Goal: Check status

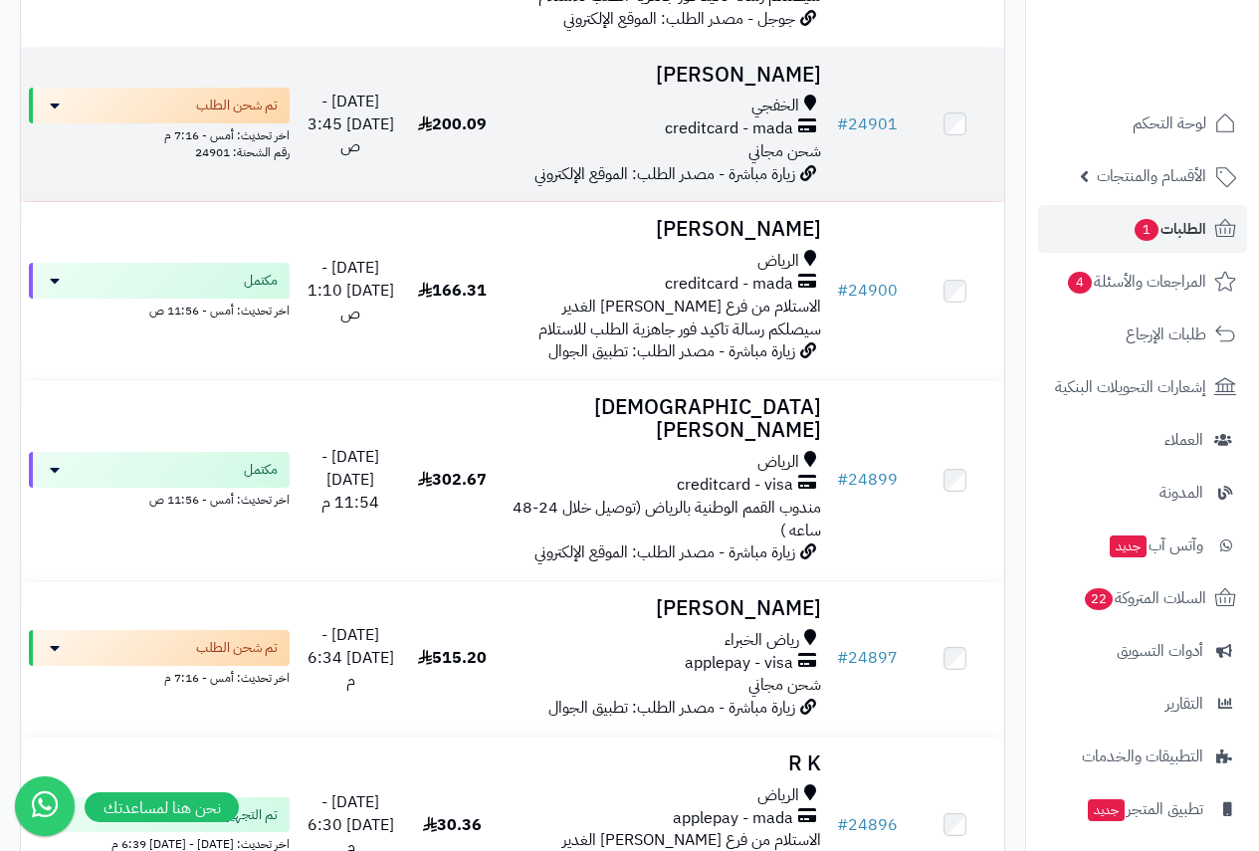
scroll to position [1824, 0]
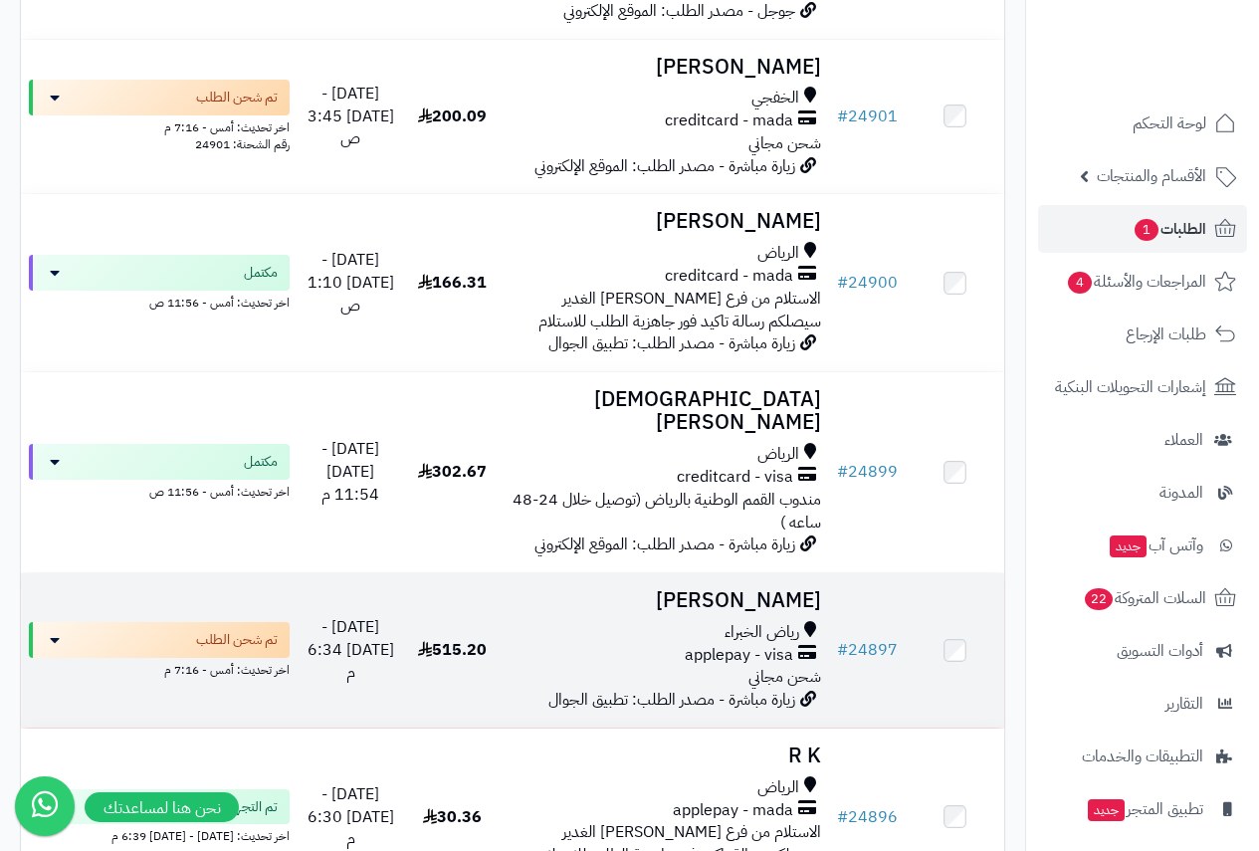
click at [727, 589] on h3 "[PERSON_NAME]" at bounding box center [666, 600] width 312 height 23
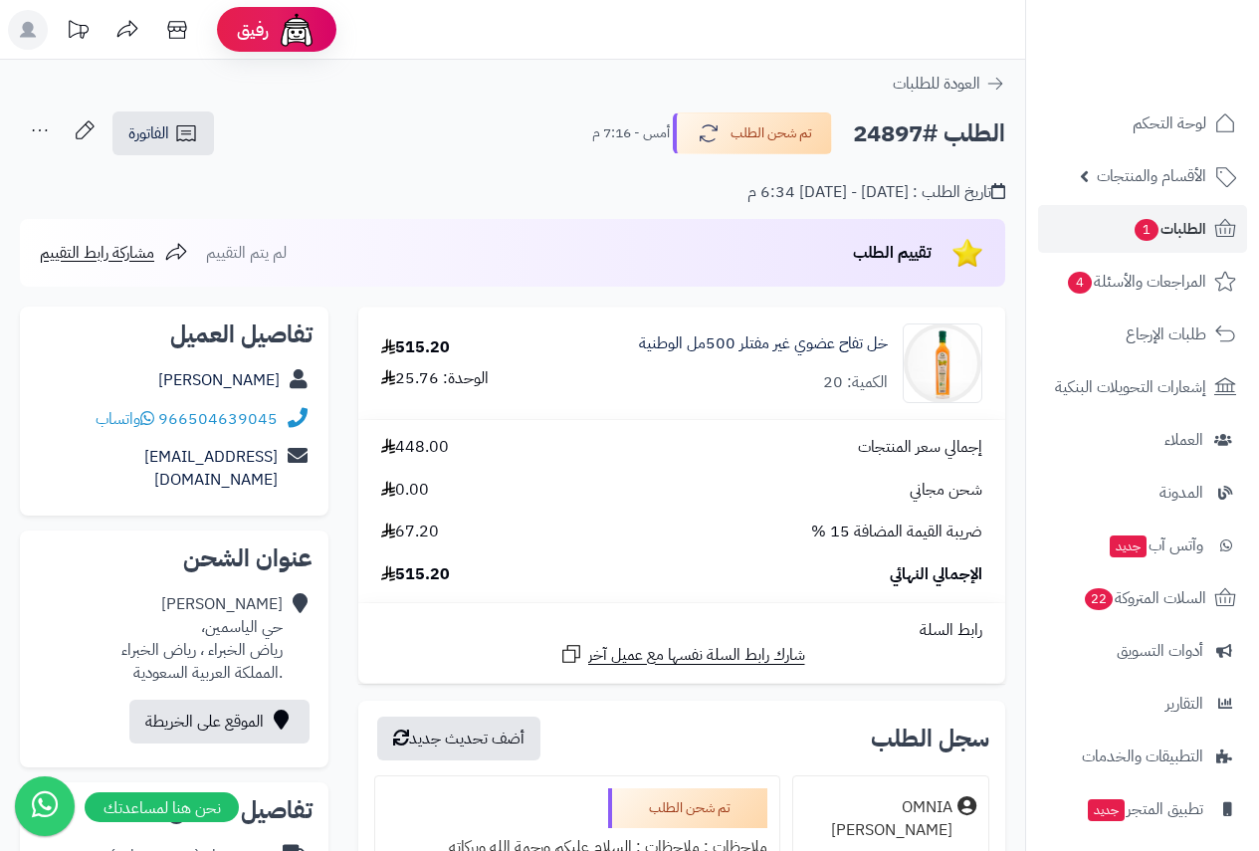
click at [891, 123] on h2 "الطلب #24897" at bounding box center [929, 133] width 152 height 41
copy h2 "24897"
